Goal: Task Accomplishment & Management: Use online tool/utility

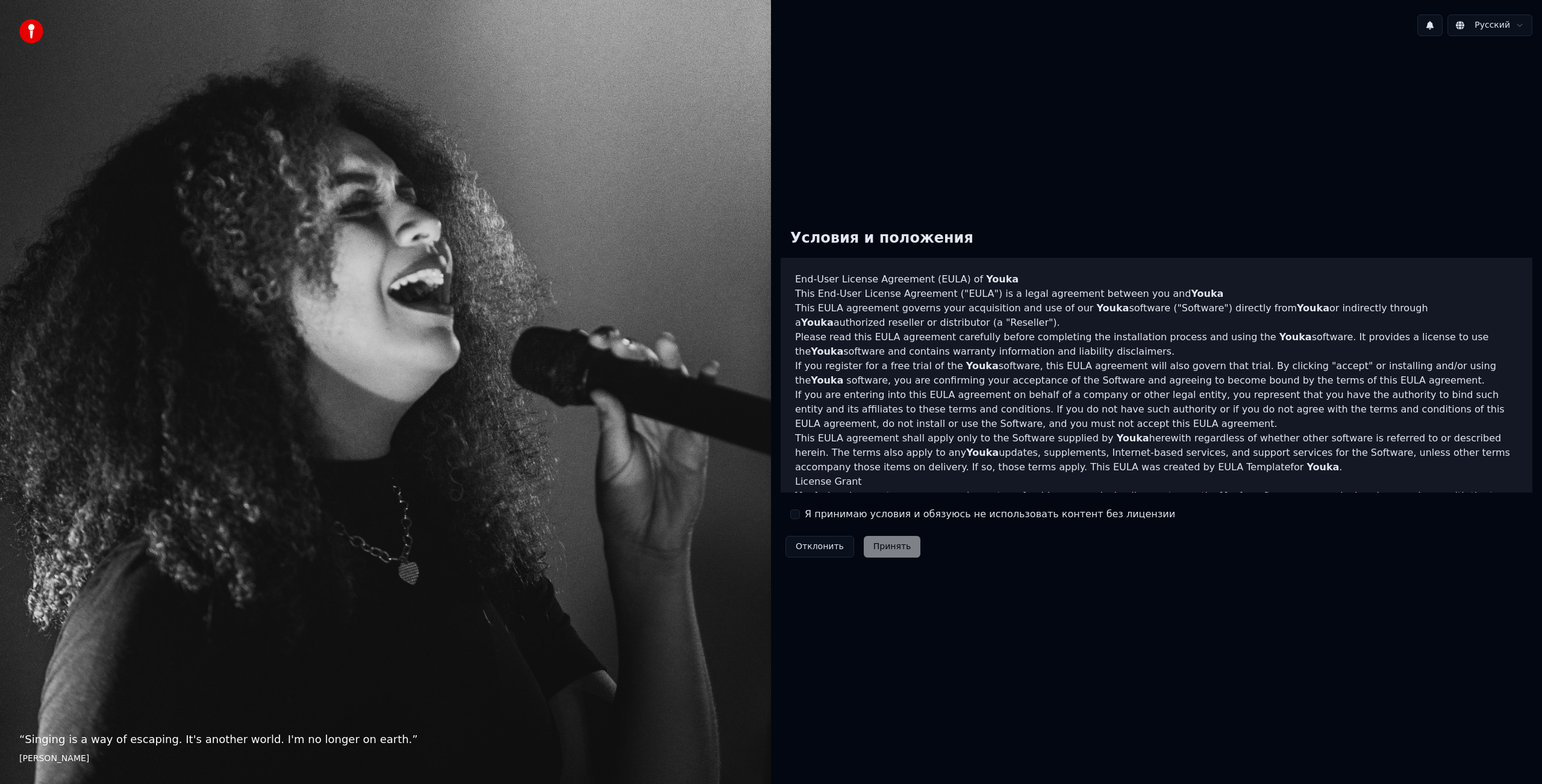
click at [794, 520] on div "Я принимаю условия и обязуюсь не использовать контент без лицензии" at bounding box center [983, 514] width 385 height 14
click at [802, 514] on div "Я принимаю условия и обязуюсь не использовать контент без лицензии" at bounding box center [983, 514] width 385 height 14
click at [793, 515] on button "Я принимаю условия и обязуюсь не использовать контент без лицензии" at bounding box center [795, 514] width 10 height 10
click at [891, 551] on button "Принять" at bounding box center [892, 547] width 57 height 22
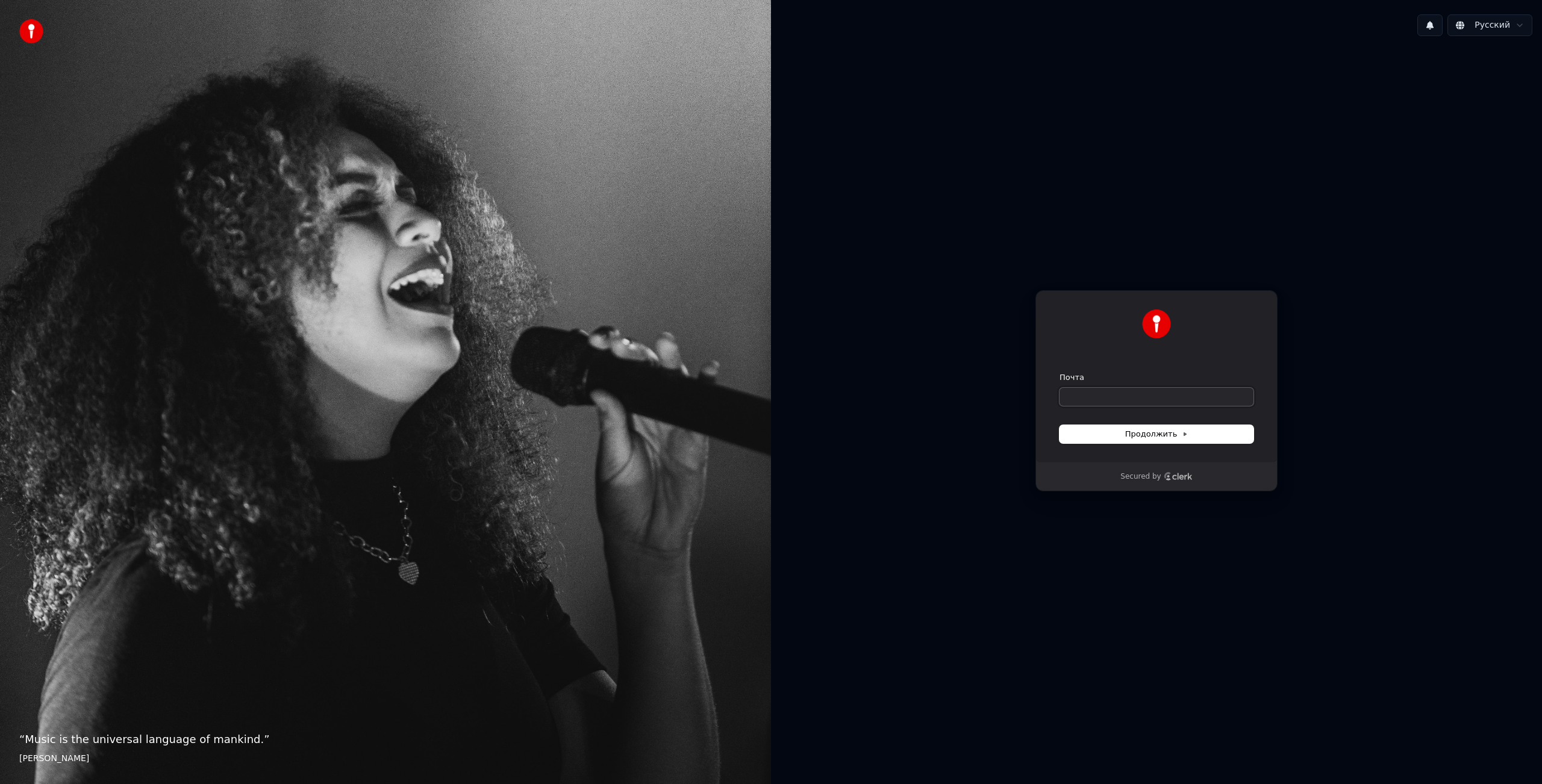
click at [1134, 394] on input "Почта" at bounding box center [1157, 397] width 194 height 18
click at [1164, 433] on span "Продолжить" at bounding box center [1157, 434] width 64 height 11
type input "**********"
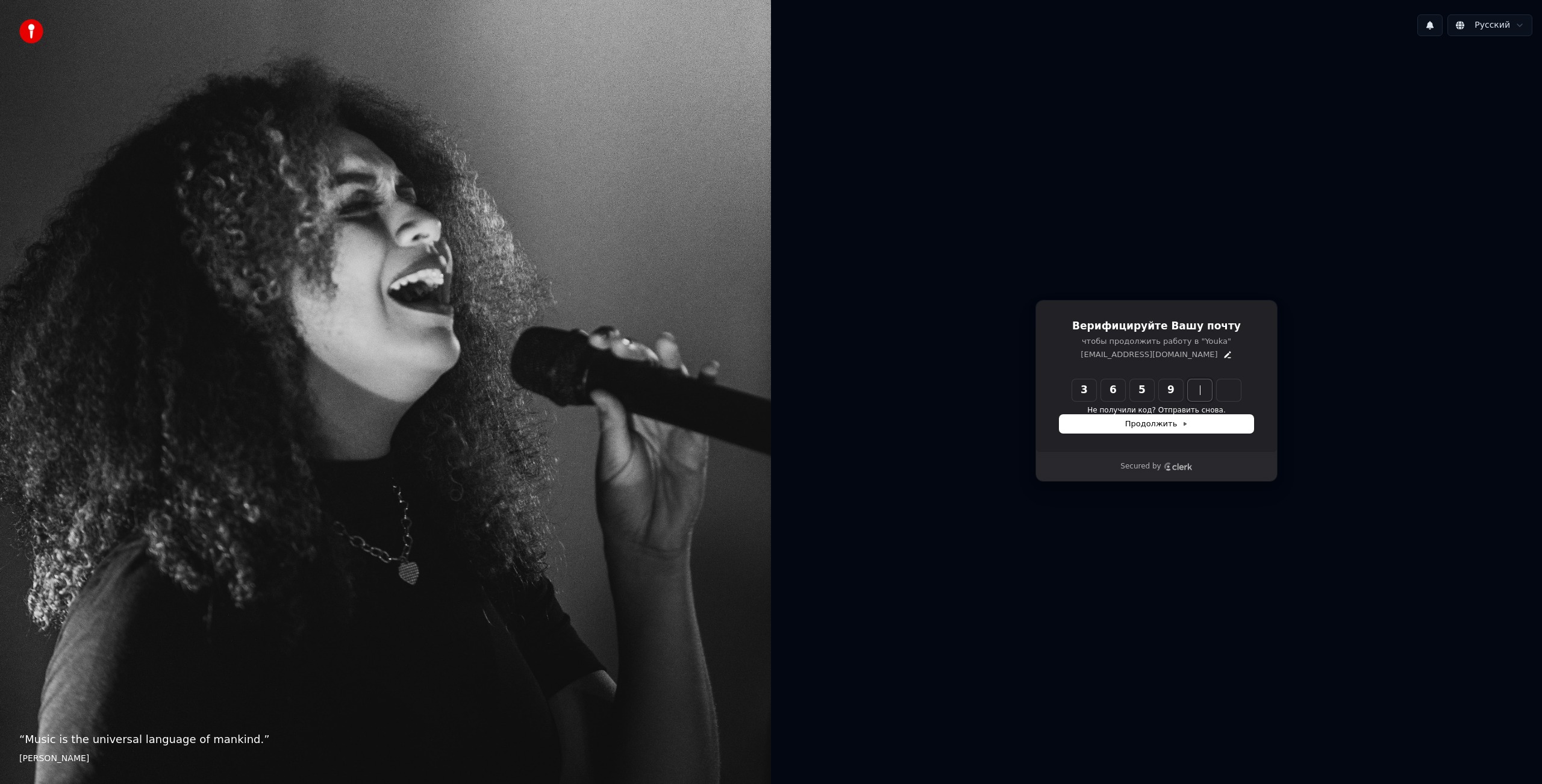
click at [1190, 389] on input "****" at bounding box center [1169, 390] width 193 height 22
type input "*"
type input "******"
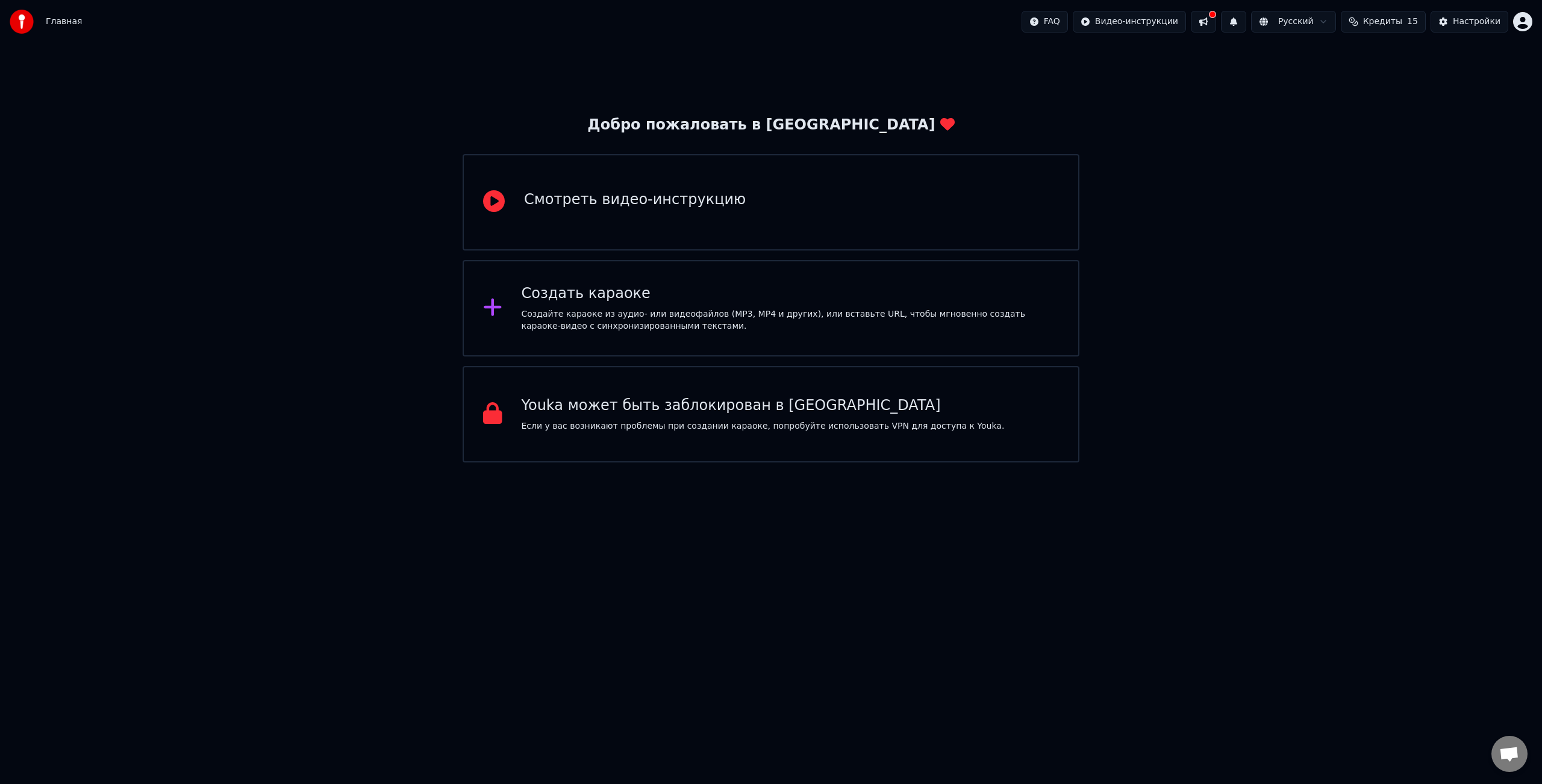
click at [499, 310] on icon at bounding box center [493, 307] width 18 height 18
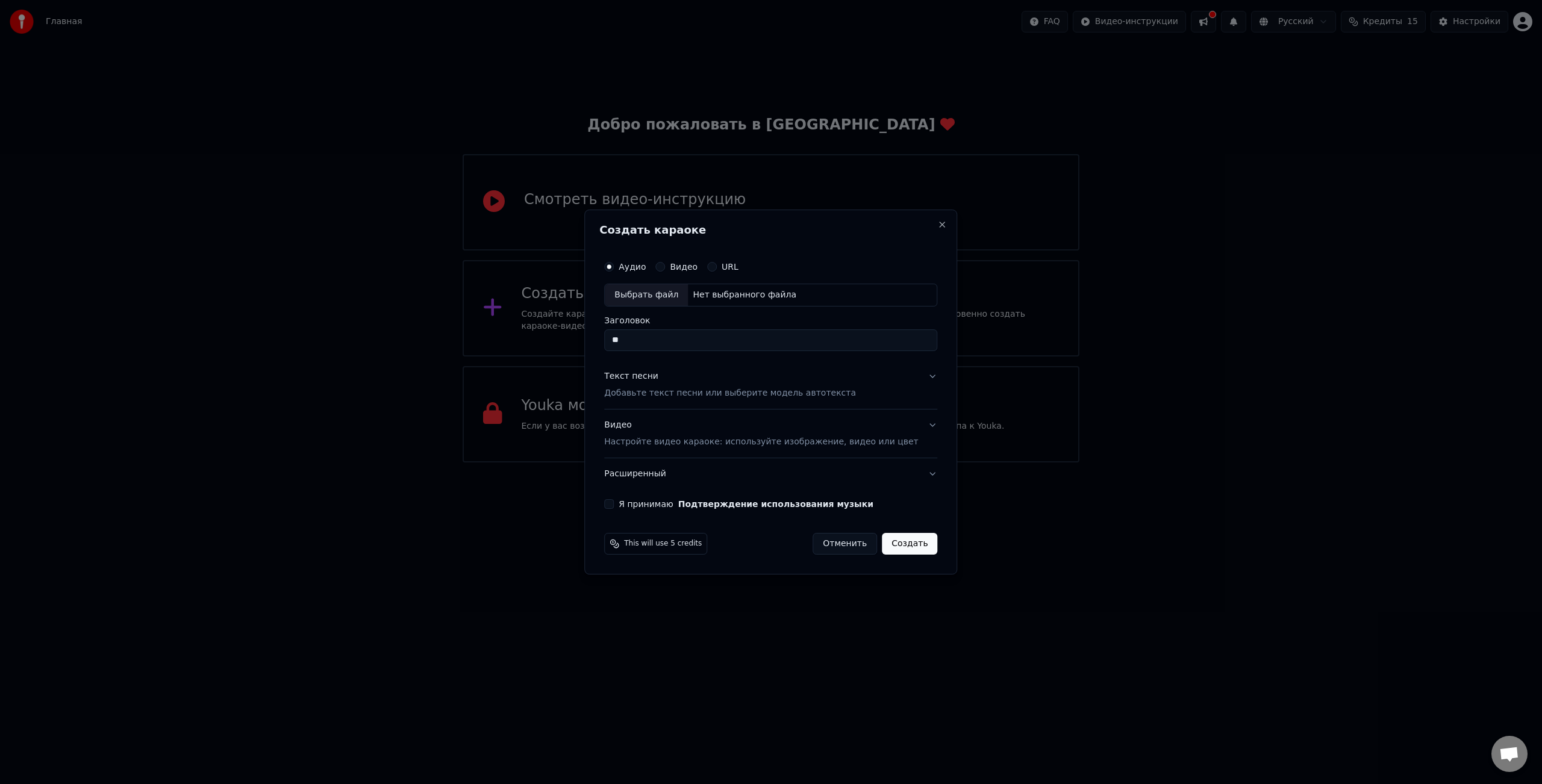
type input "*"
click at [667, 297] on div "Выбрать файл" at bounding box center [646, 295] width 83 height 22
type input "**********"
click at [920, 379] on button "Текст песни Добавьте текст песни или выберите модель автотекста" at bounding box center [770, 385] width 333 height 48
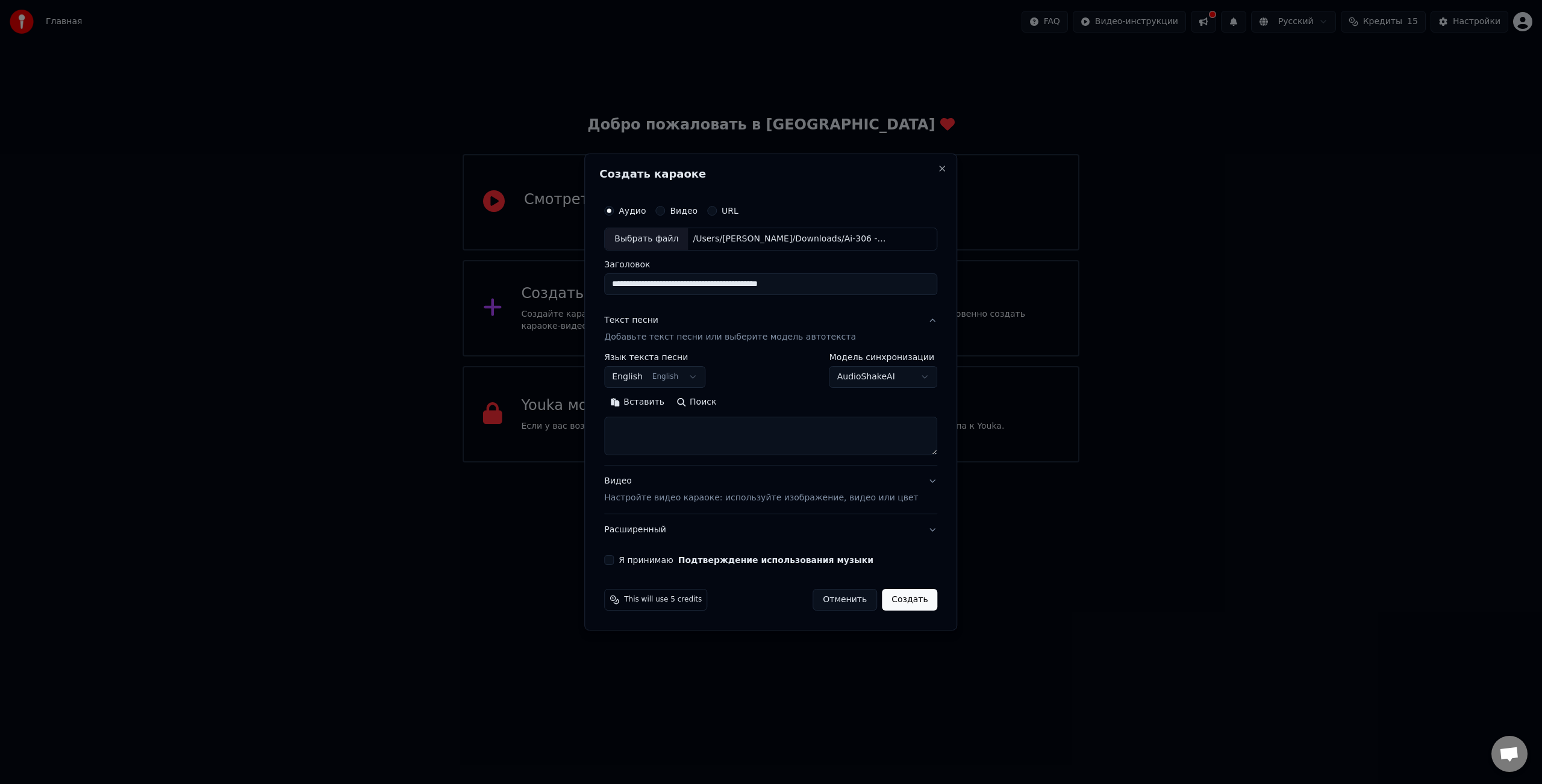
click at [630, 401] on button "Вставить" at bounding box center [637, 402] width 66 height 19
type textarea "**********"
click at [698, 377] on button "English English" at bounding box center [654, 377] width 102 height 22
select select "**"
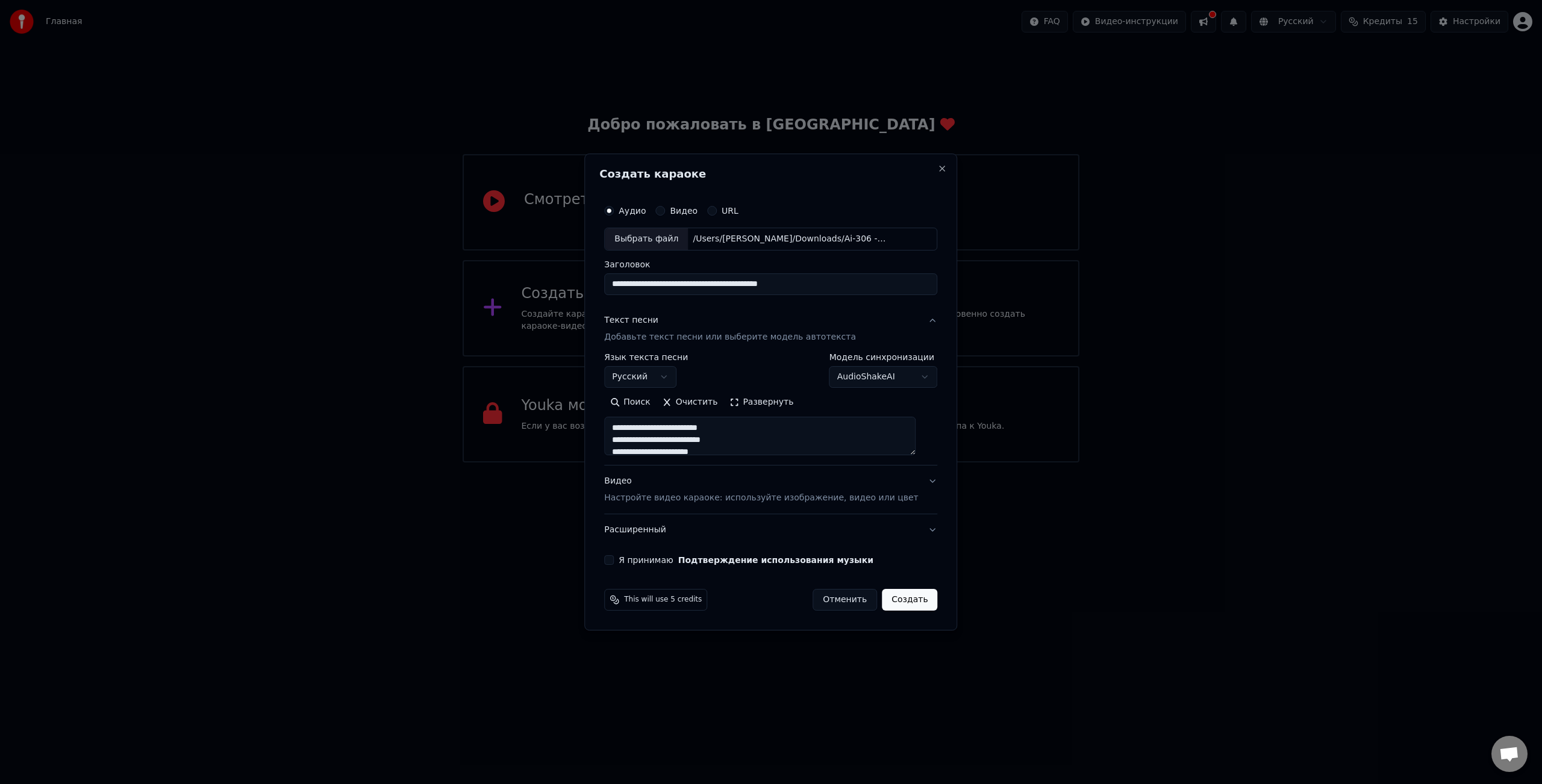
click at [665, 214] on button "Видео" at bounding box center [660, 211] width 10 height 10
click at [628, 210] on div "Аудио" at bounding box center [624, 211] width 41 height 10
click at [614, 210] on button "Аудио" at bounding box center [609, 211] width 10 height 10
click at [675, 240] on div "Выбрать файл" at bounding box center [646, 239] width 83 height 22
type input "**********"
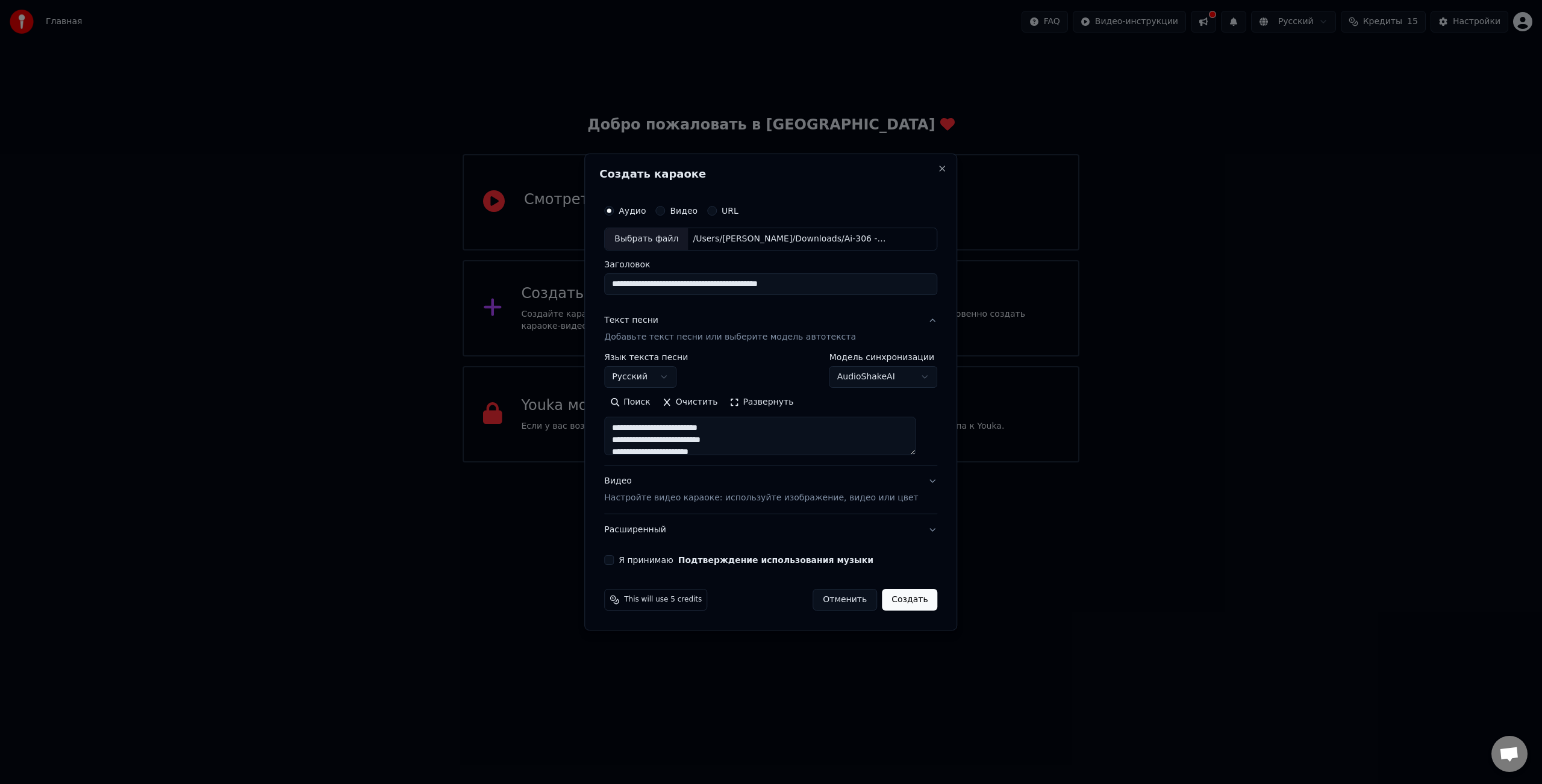
click at [614, 561] on button "Я принимаю Подтверждение использования музыки" at bounding box center [609, 560] width 10 height 10
click at [909, 603] on button "Создать" at bounding box center [909, 599] width 56 height 22
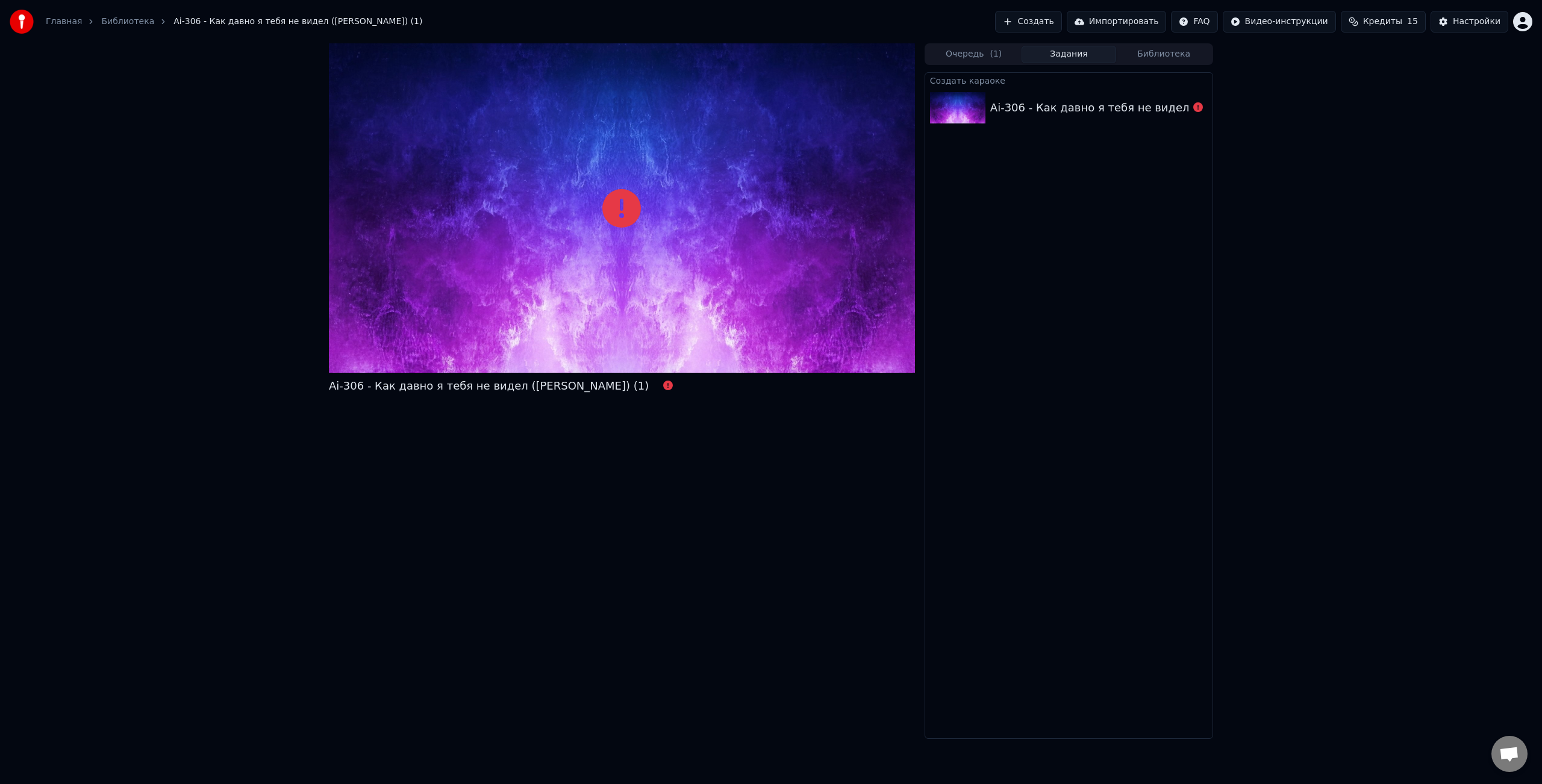
click at [1066, 109] on div "Ai-306 - Как давно я тебя не видел ([PERSON_NAME]) (1)" at bounding box center [1150, 108] width 320 height 17
click at [630, 205] on icon at bounding box center [622, 208] width 39 height 39
click at [664, 384] on icon at bounding box center [668, 385] width 10 height 10
drag, startPoint x: 480, startPoint y: 173, endPoint x: 631, endPoint y: 160, distance: 151.6
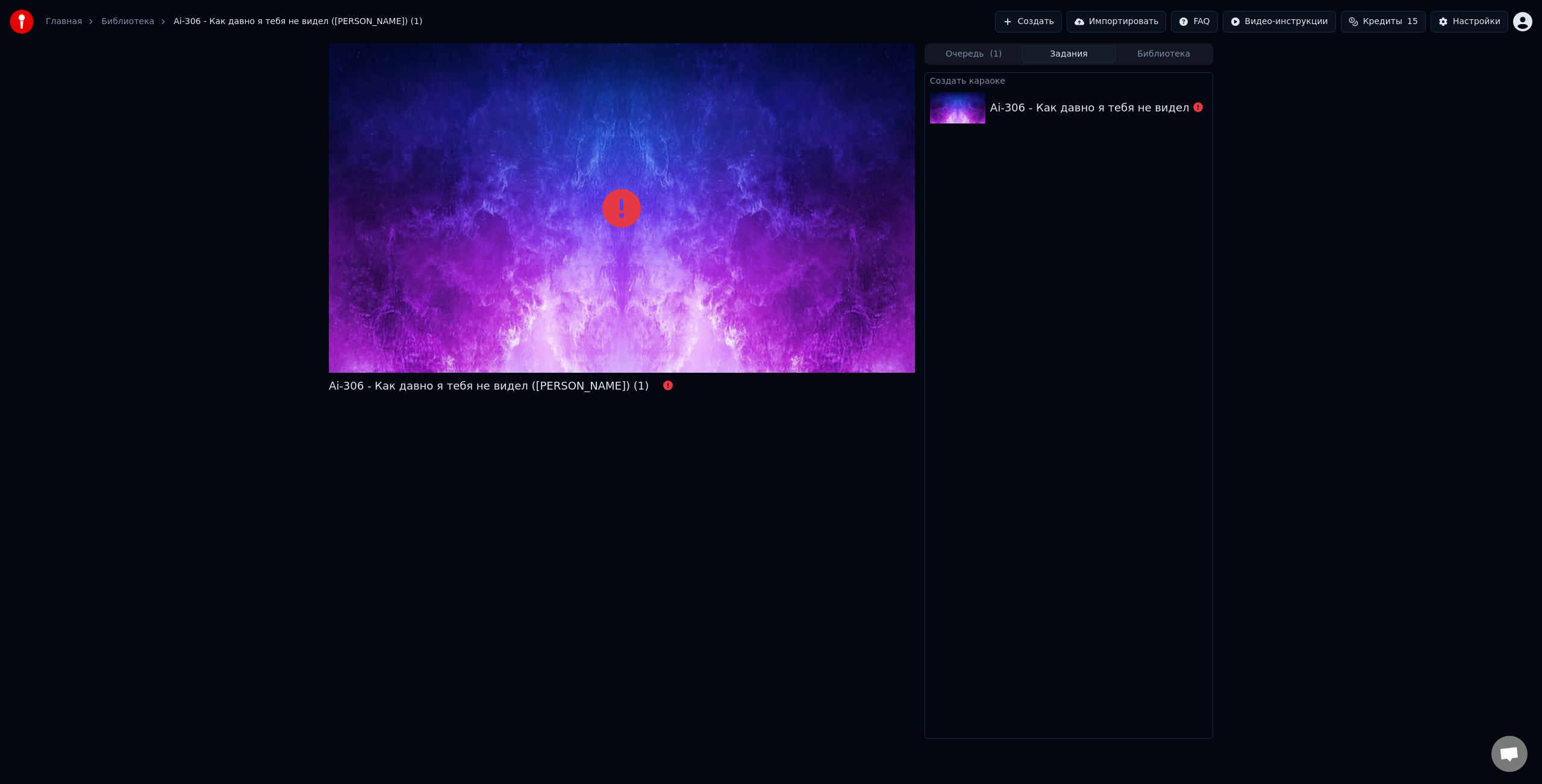
click at [772, 198] on div at bounding box center [622, 208] width 586 height 329
click at [1520, 24] on html "Главная Библиотека Ai-306 - Как давно я тебя не видел ([PERSON_NAME]) (1) Созда…" at bounding box center [771, 392] width 1542 height 784
click at [1346, 79] on html "Главная Библиотека Ai-306 - Как давно я тебя не видел (Suno Ai) (1) Создать Имп…" at bounding box center [771, 392] width 1542 height 784
click at [131, 22] on link "Библиотека" at bounding box center [128, 22] width 53 height 12
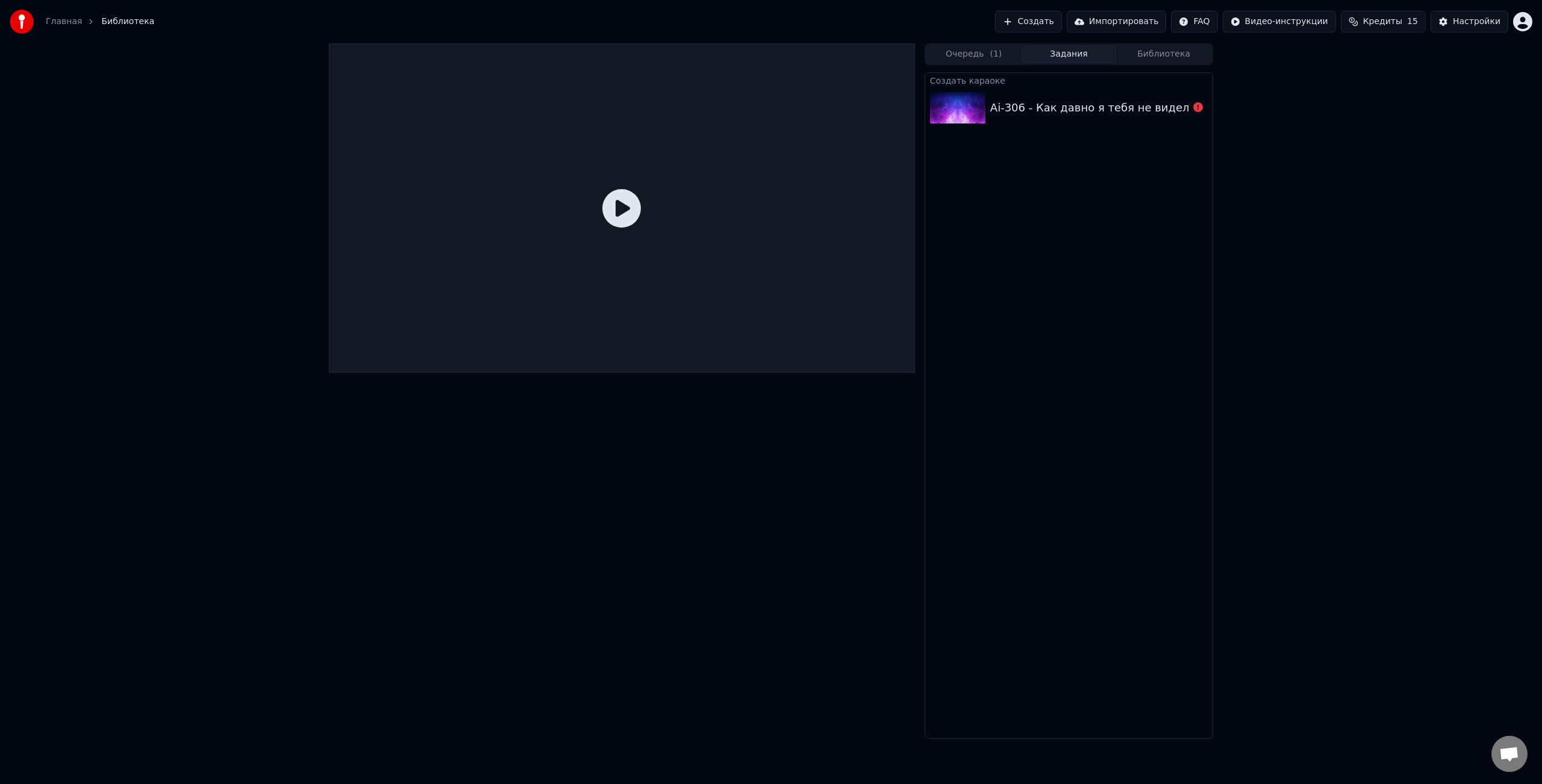
click at [609, 214] on icon at bounding box center [622, 208] width 39 height 39
click at [619, 208] on icon at bounding box center [622, 208] width 39 height 39
click at [972, 56] on button "Очередь ( 1 )" at bounding box center [974, 54] width 95 height 18
click at [1075, 90] on div "Ai-306 - Как давно я тебя не видел ([PERSON_NAME]) (1)" at bounding box center [1162, 94] width 320 height 17
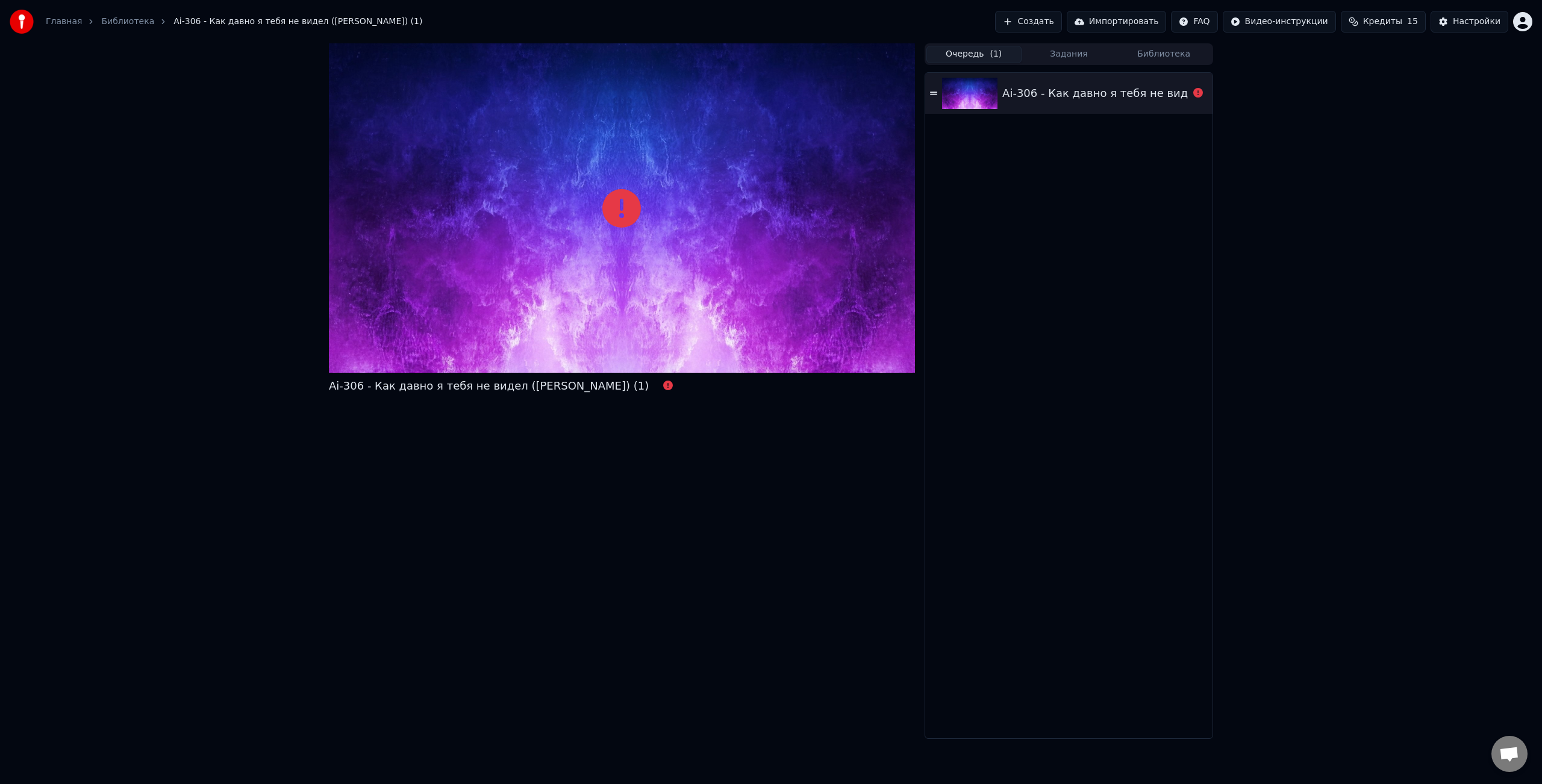
click at [1075, 90] on div "Ai-306 - Как давно я тебя не видел ([PERSON_NAME]) (1)" at bounding box center [1162, 94] width 320 height 17
click at [602, 203] on div at bounding box center [622, 208] width 586 height 329
click at [616, 217] on icon at bounding box center [622, 208] width 39 height 39
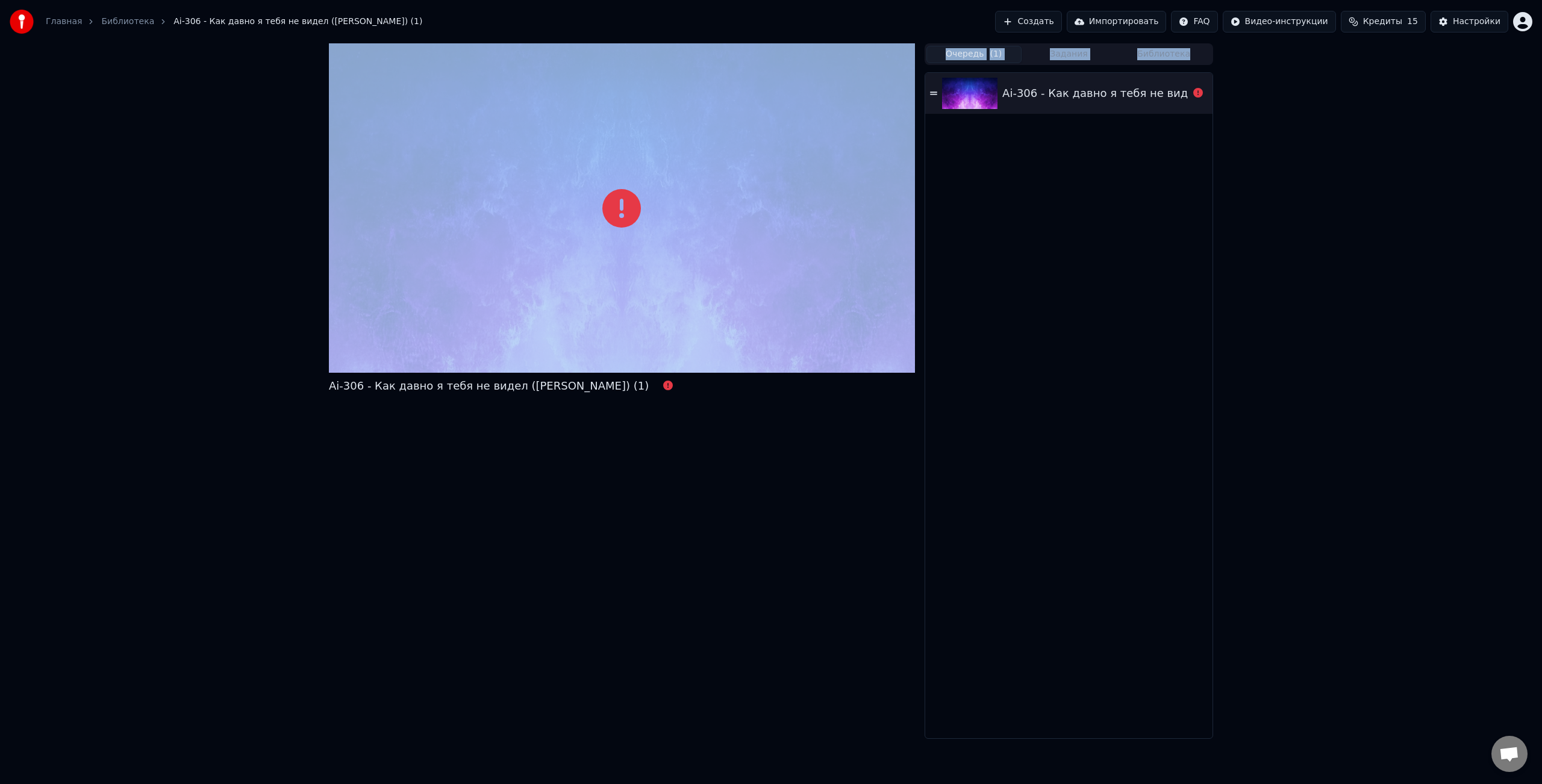
drag, startPoint x: 481, startPoint y: 172, endPoint x: 707, endPoint y: 180, distance: 226.1
